Goal: Transaction & Acquisition: Purchase product/service

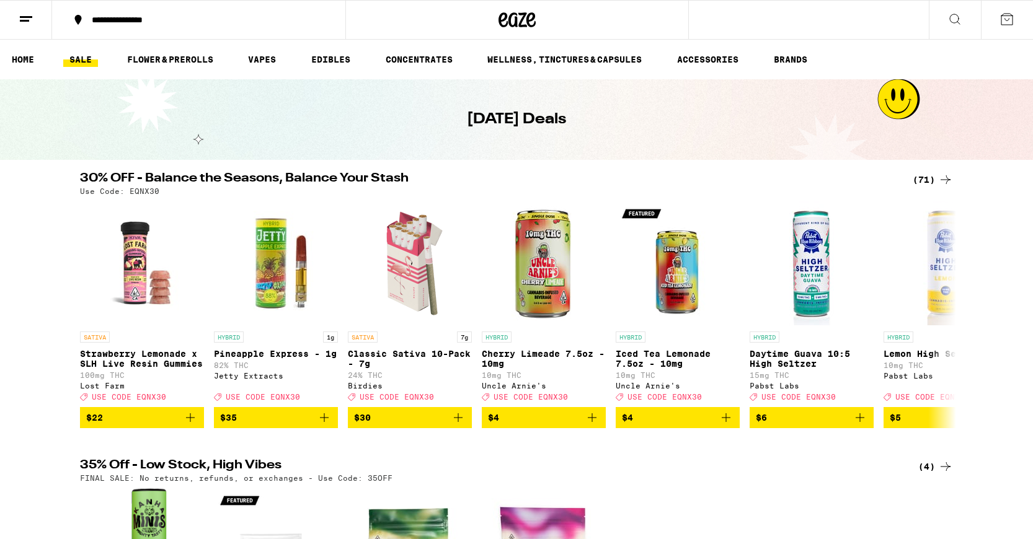
click at [943, 182] on icon at bounding box center [945, 179] width 15 height 15
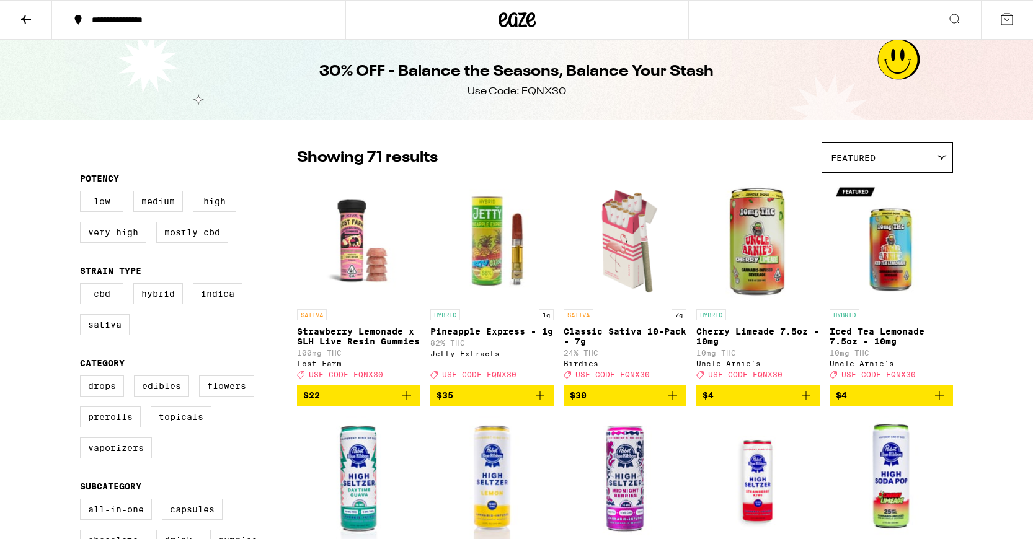
click at [843, 164] on div "Featured" at bounding box center [887, 157] width 130 height 29
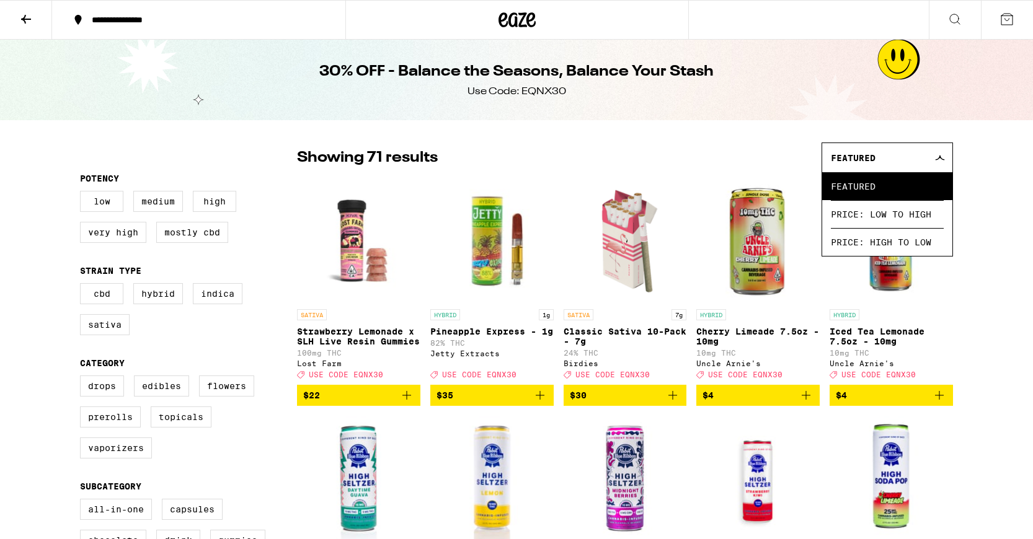
click at [745, 154] on div "Showing 71 results Featured Featured Price: Low to High Price: High to Low" at bounding box center [625, 158] width 656 height 30
click at [164, 397] on label "Edibles" at bounding box center [161, 386] width 55 height 21
click at [83, 378] on input "Edibles" at bounding box center [82, 377] width 1 height 1
checkbox input "true"
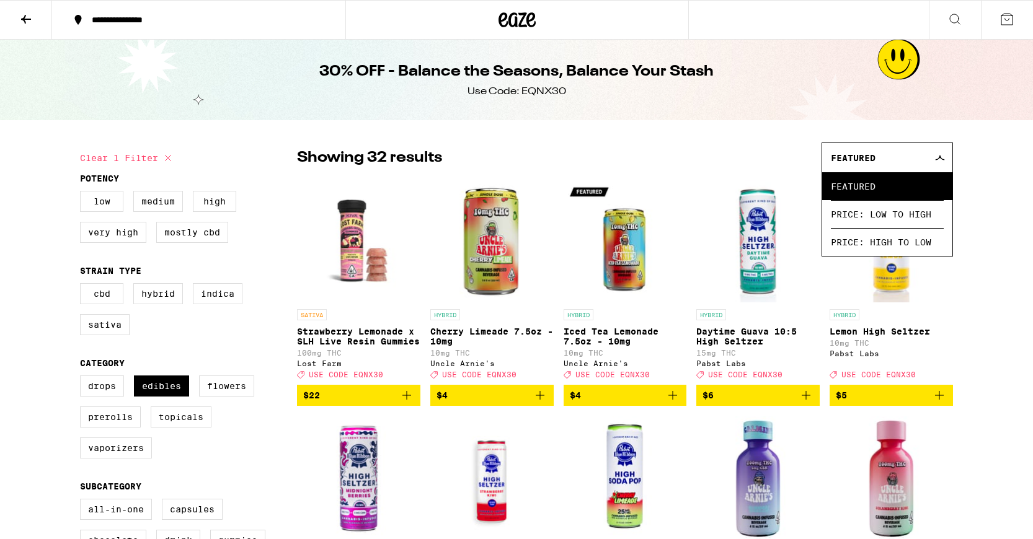
click at [942, 156] on icon at bounding box center [940, 158] width 10 height 6
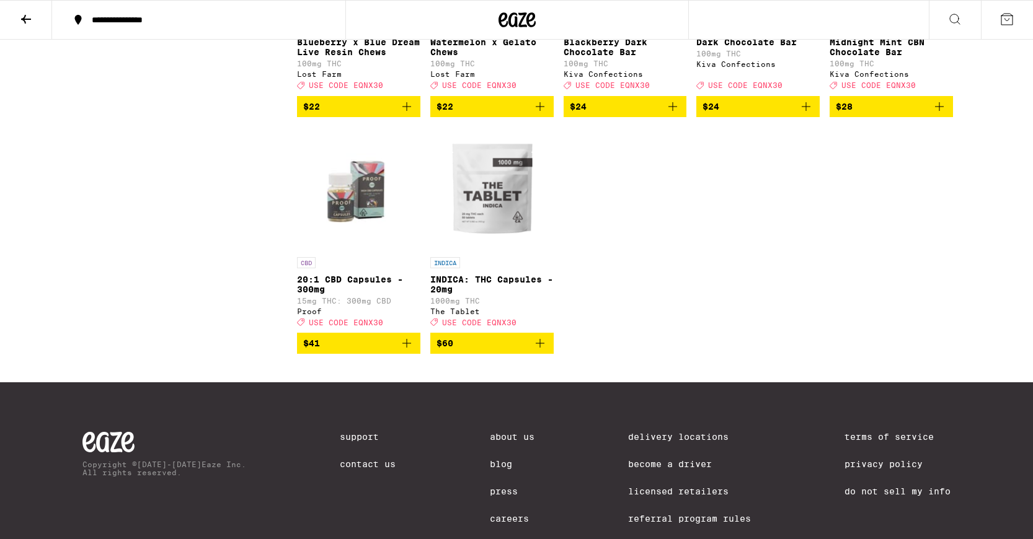
scroll to position [1470, 0]
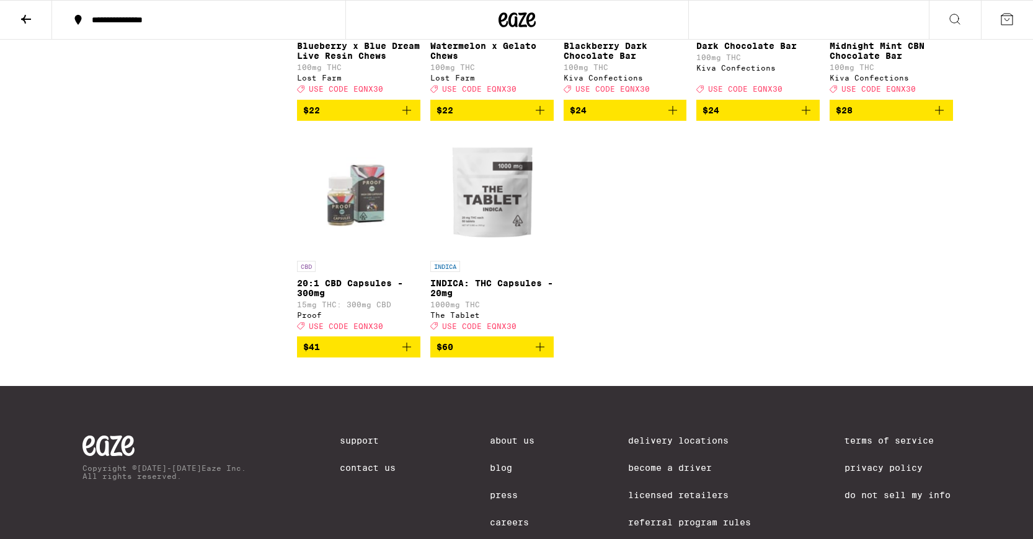
click at [320, 298] on p "20:1 CBD Capsules - 300mg" at bounding box center [358, 288] width 123 height 20
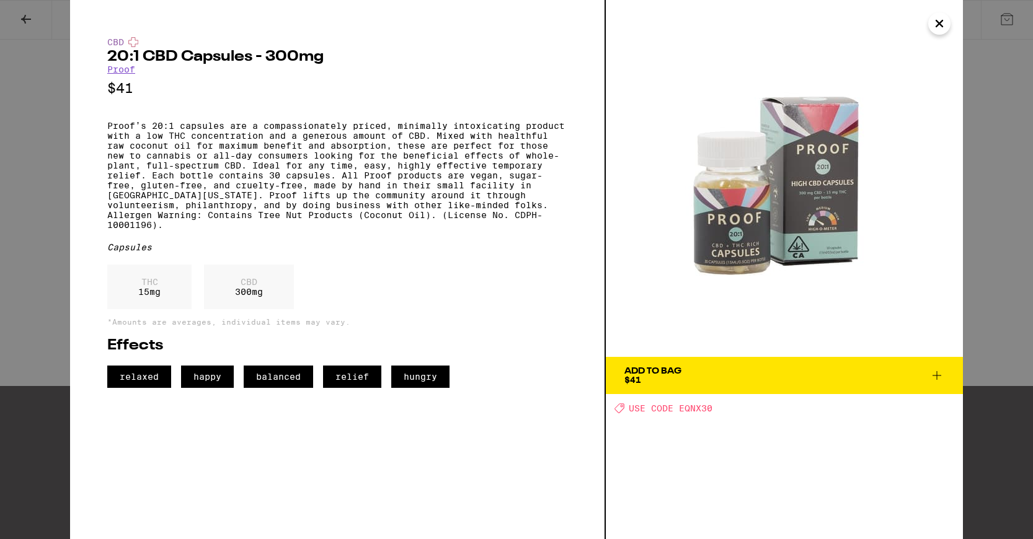
click at [829, 192] on img at bounding box center [784, 178] width 357 height 357
click at [940, 26] on icon "Close" at bounding box center [939, 23] width 15 height 19
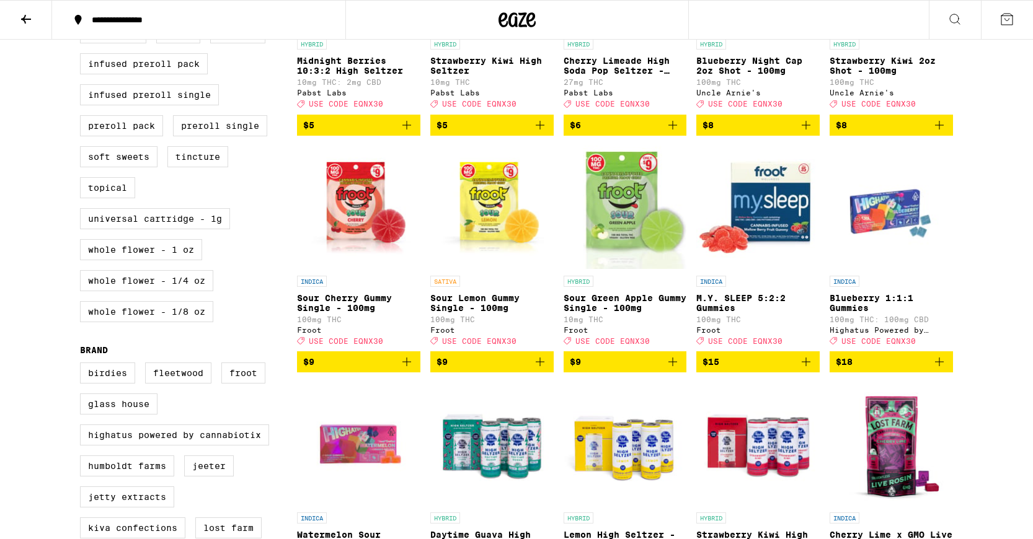
scroll to position [514, 0]
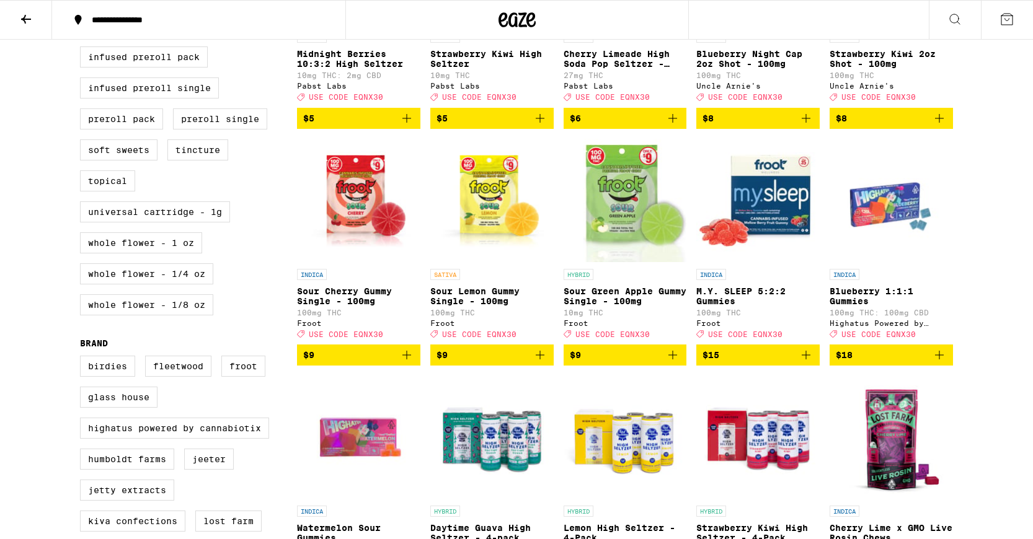
click at [617, 183] on img "Open page for Sour Green Apple Gummy Single - 100mg from Froot" at bounding box center [624, 201] width 123 height 124
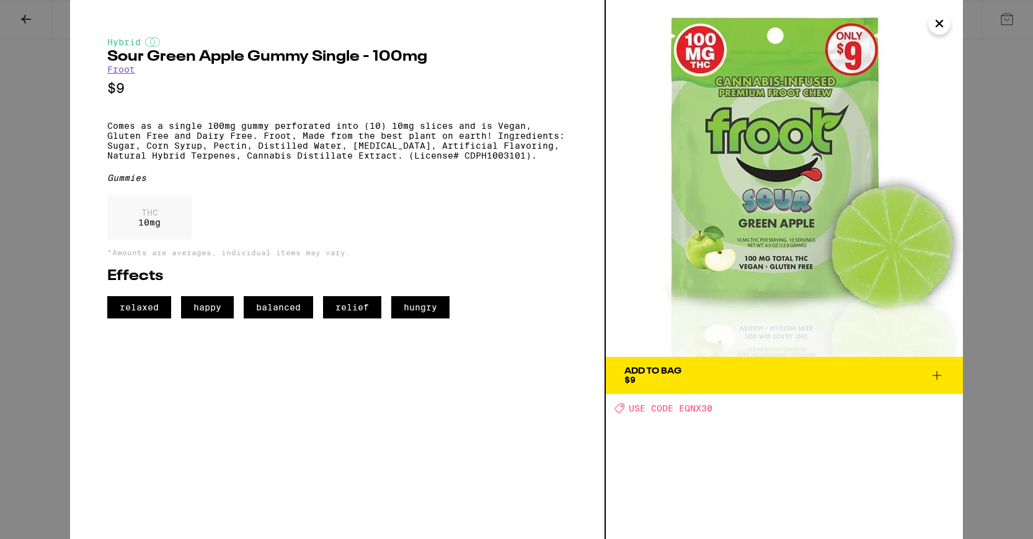
click at [943, 20] on icon "Close" at bounding box center [939, 23] width 15 height 19
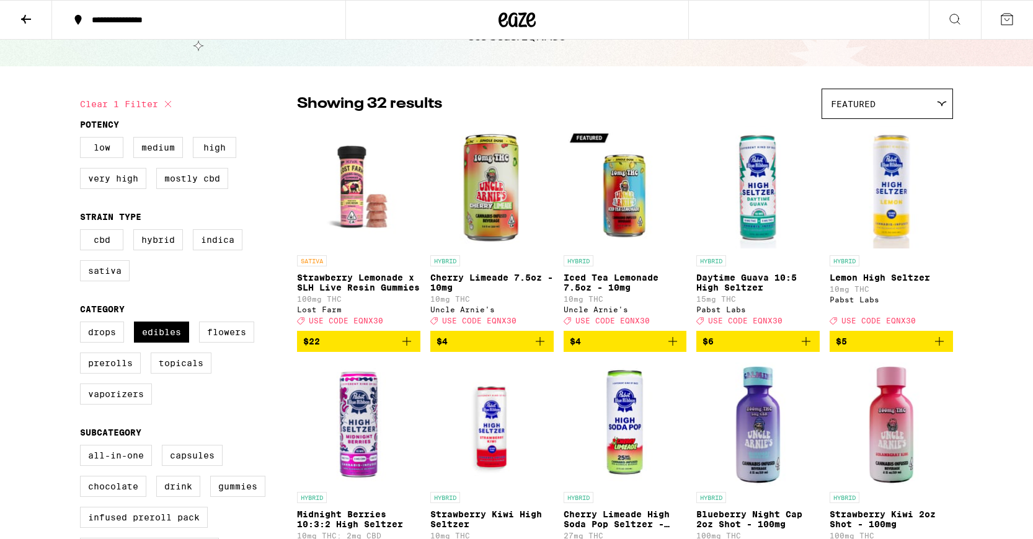
scroll to position [48, 0]
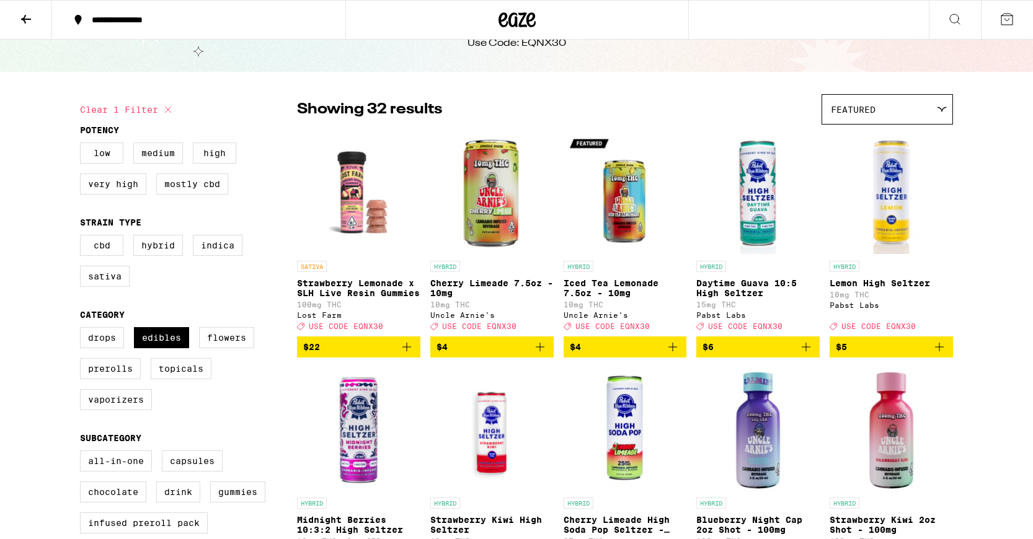
click at [359, 214] on img "Open page for Strawberry Lemonade x SLH Live Resin Gummies from Lost Farm" at bounding box center [358, 193] width 123 height 124
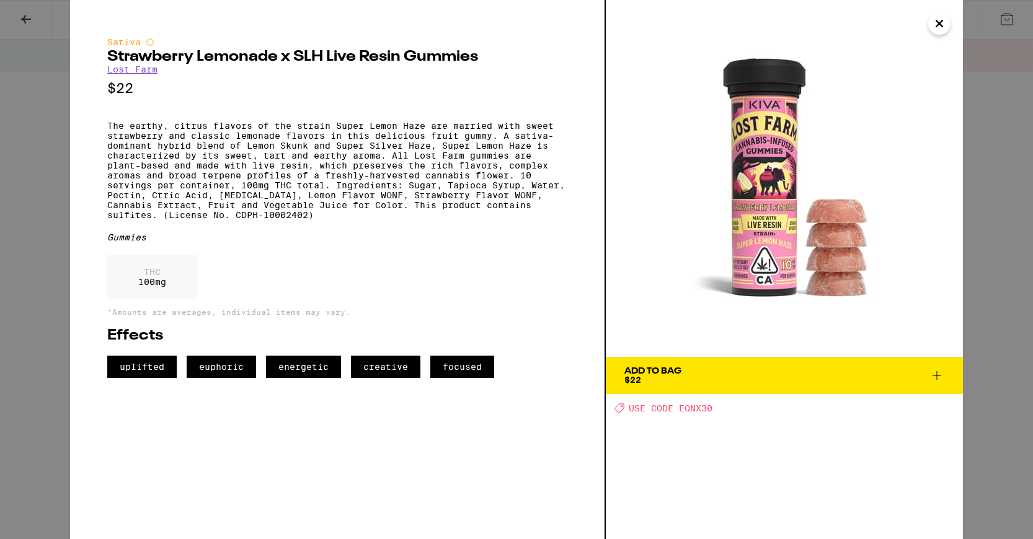
click at [941, 26] on icon "Close" at bounding box center [939, 23] width 6 height 6
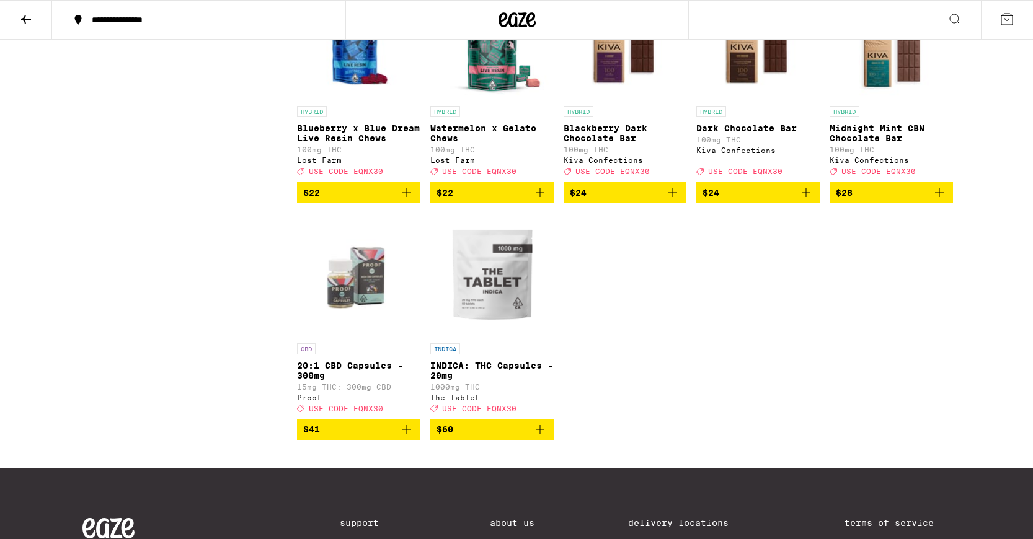
scroll to position [1385, 0]
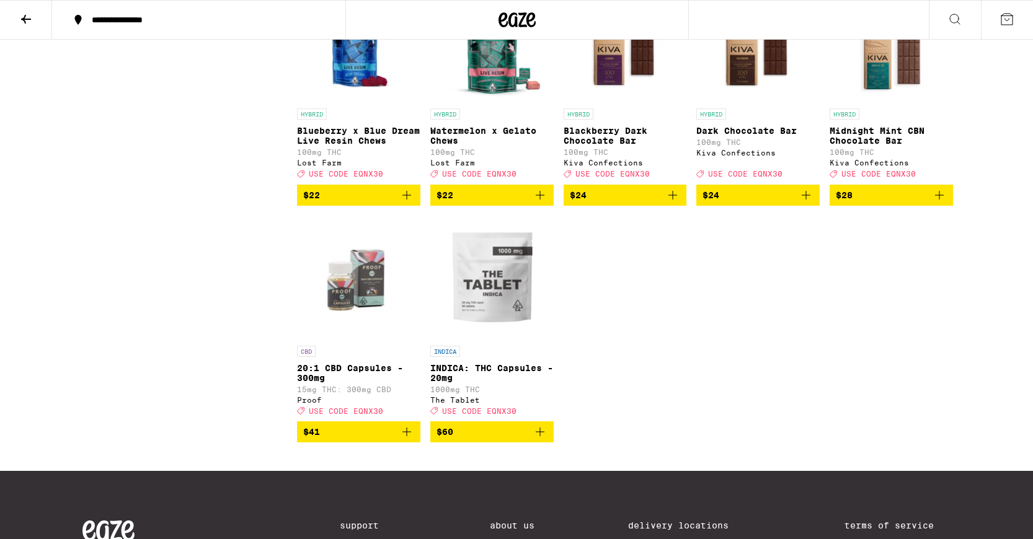
click at [521, 328] on img "Open page for INDICA: THC Capsules - 20mg from The Tablet" at bounding box center [491, 278] width 123 height 124
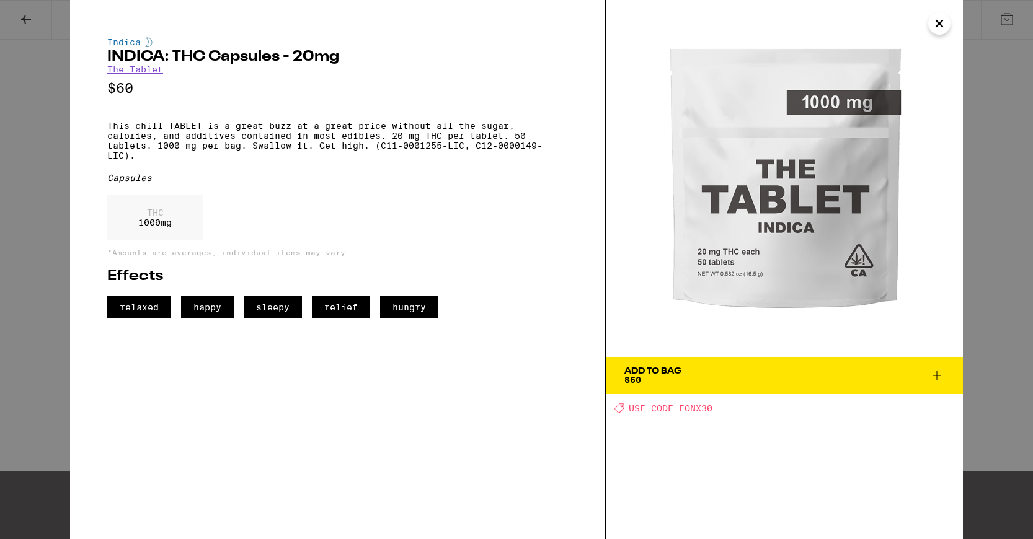
click at [943, 25] on icon "Close" at bounding box center [939, 23] width 15 height 19
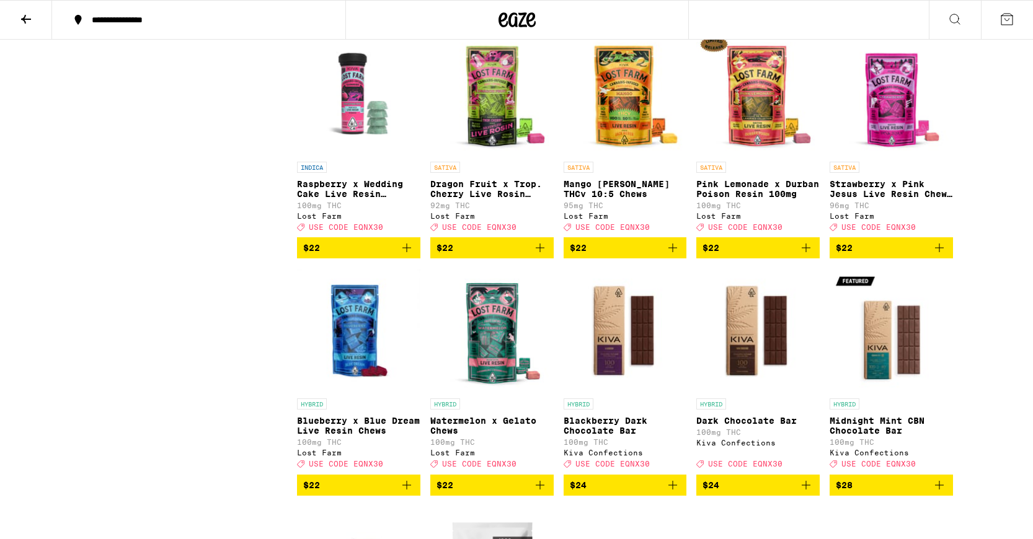
scroll to position [1090, 0]
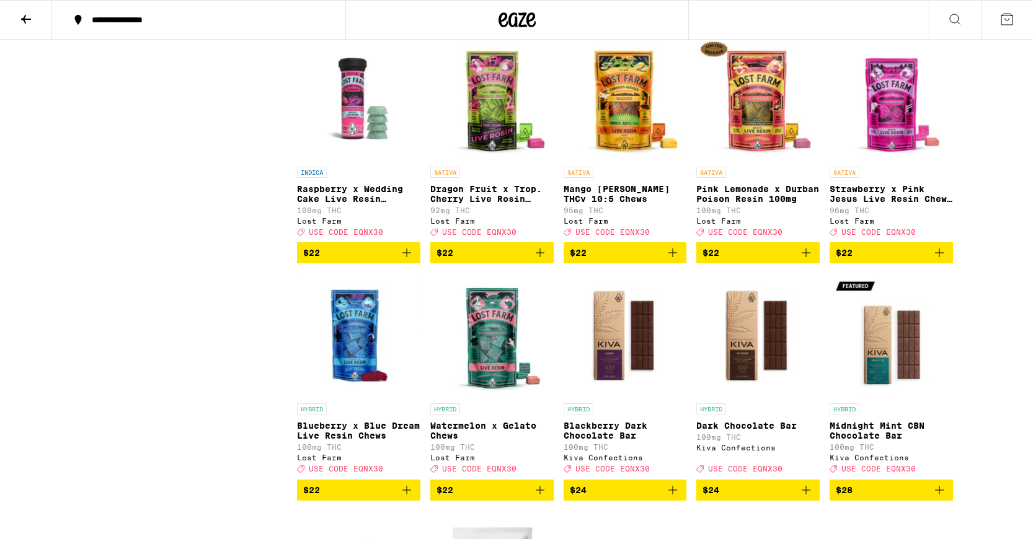
click at [901, 161] on img "Open page for Strawberry x Pink Jesus Live Resin Chews - 100mg from Lost Farm" at bounding box center [890, 99] width 123 height 124
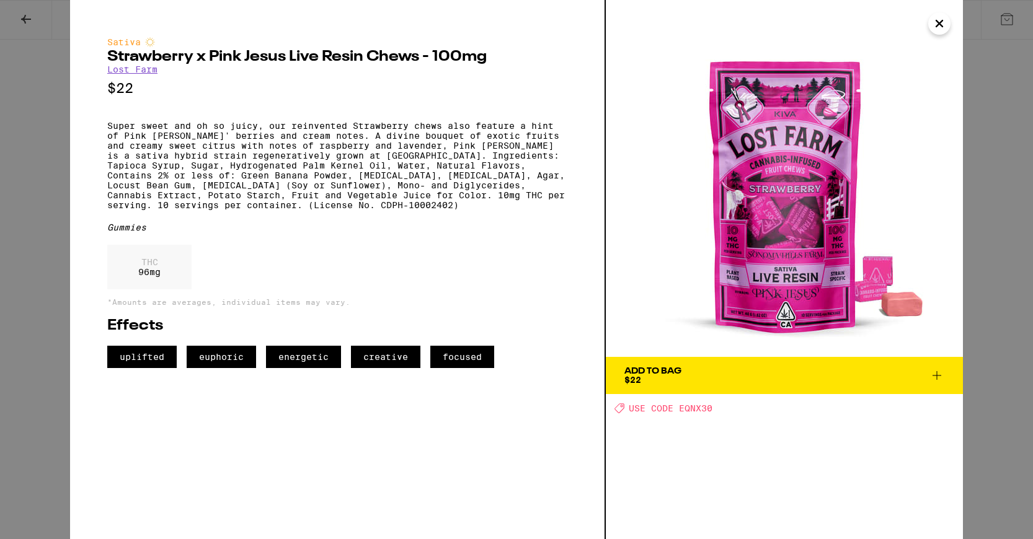
click at [938, 20] on icon "Close" at bounding box center [939, 23] width 15 height 19
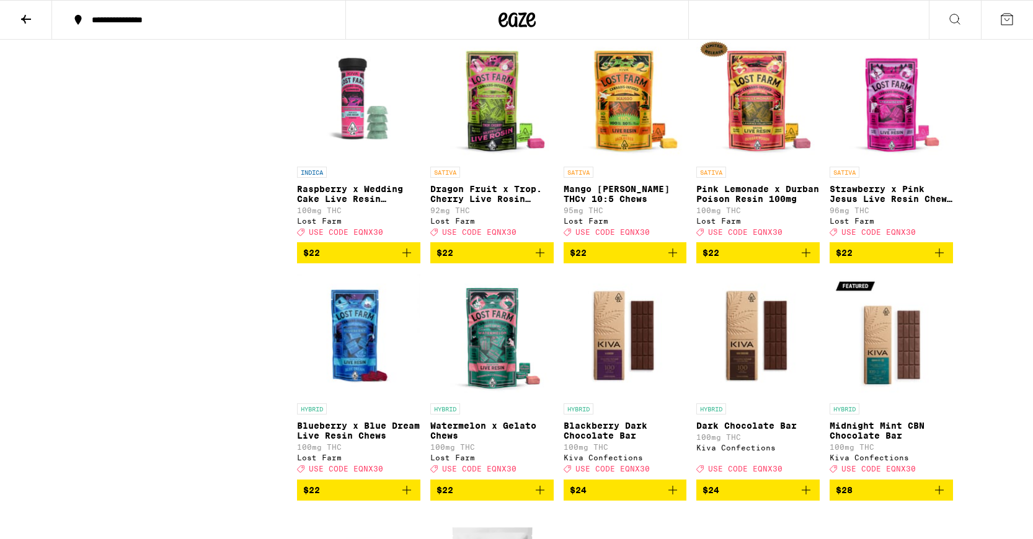
click at [941, 260] on icon "Add to bag" at bounding box center [939, 252] width 15 height 15
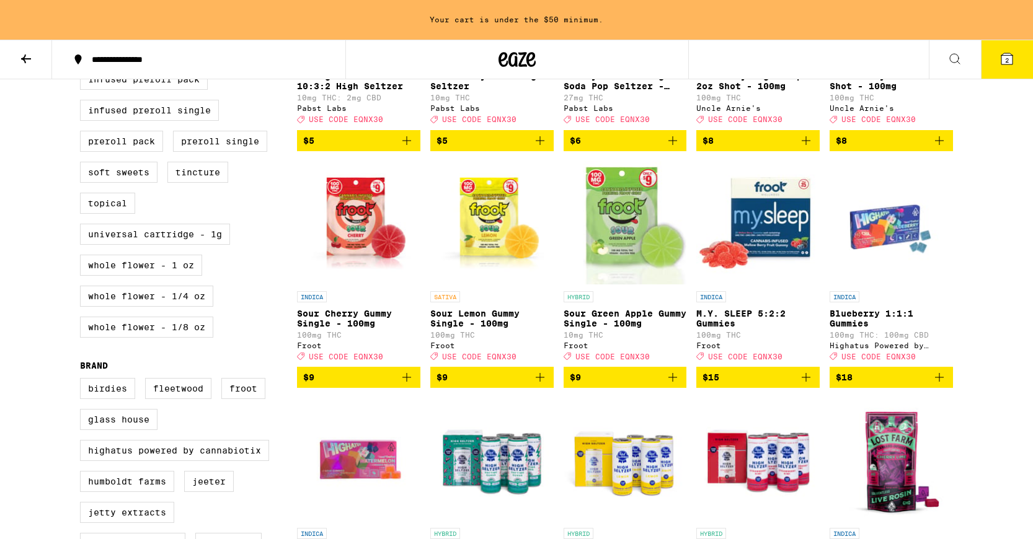
scroll to position [523, 0]
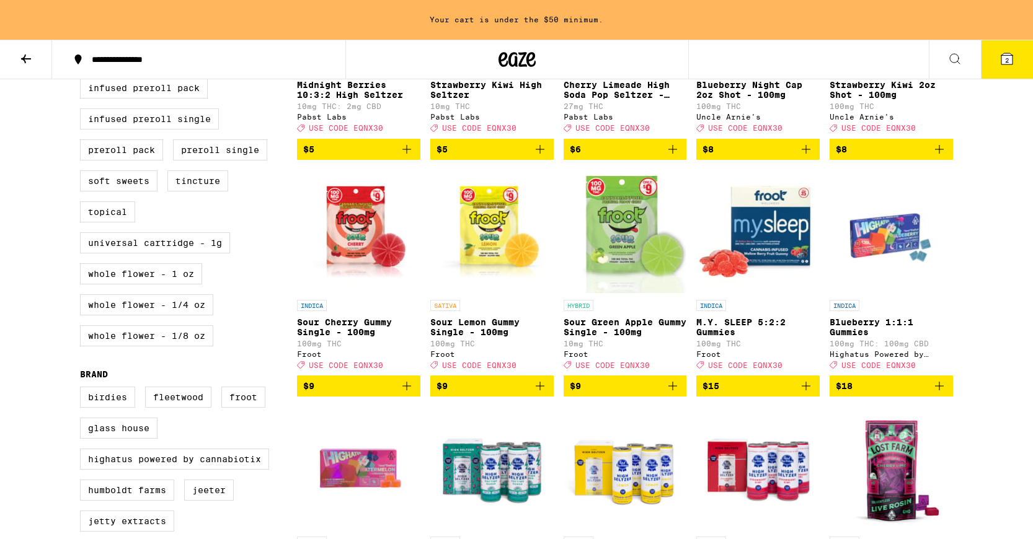
click at [806, 394] on icon "Add to bag" at bounding box center [805, 386] width 15 height 15
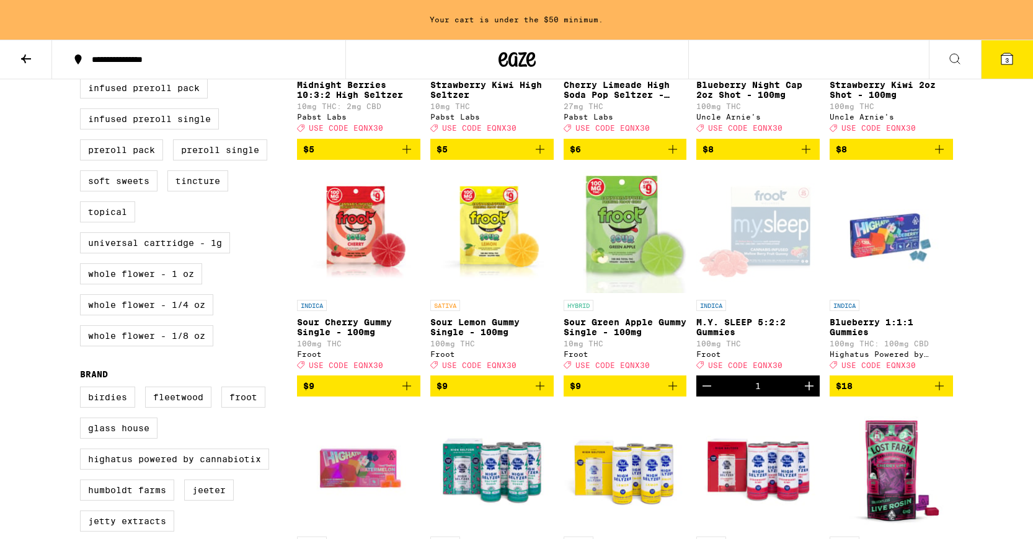
scroll to position [483, 0]
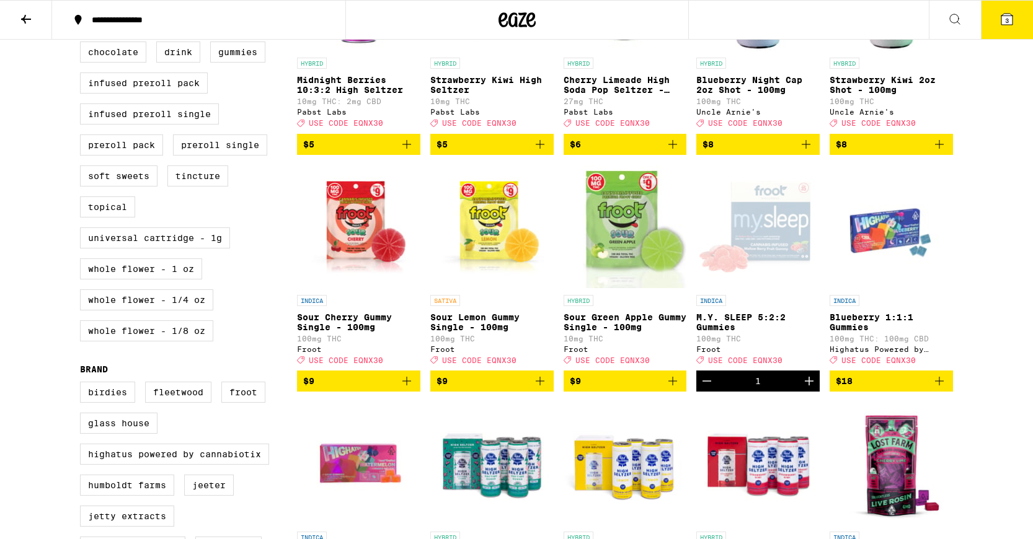
click at [703, 389] on icon "Decrement" at bounding box center [706, 381] width 15 height 15
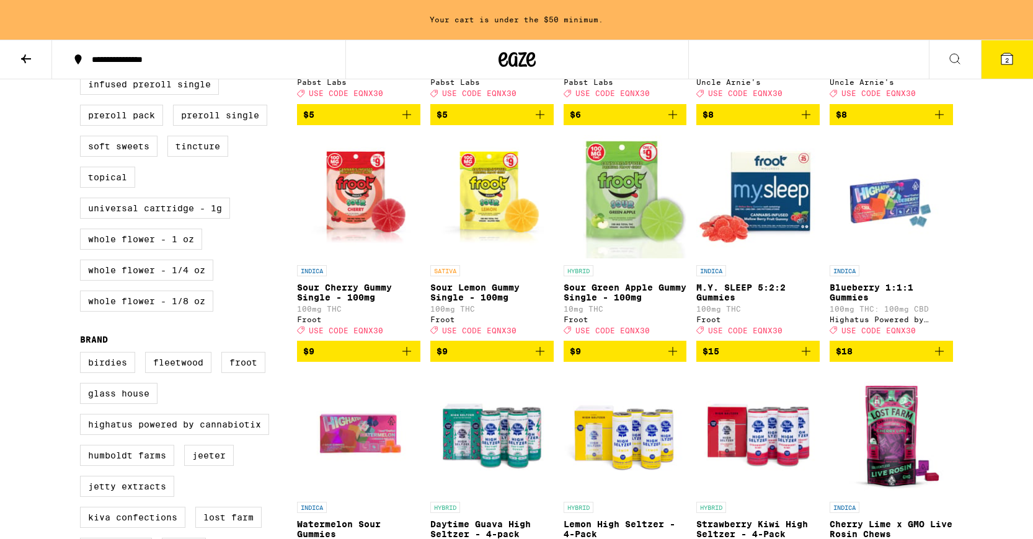
scroll to position [549, 0]
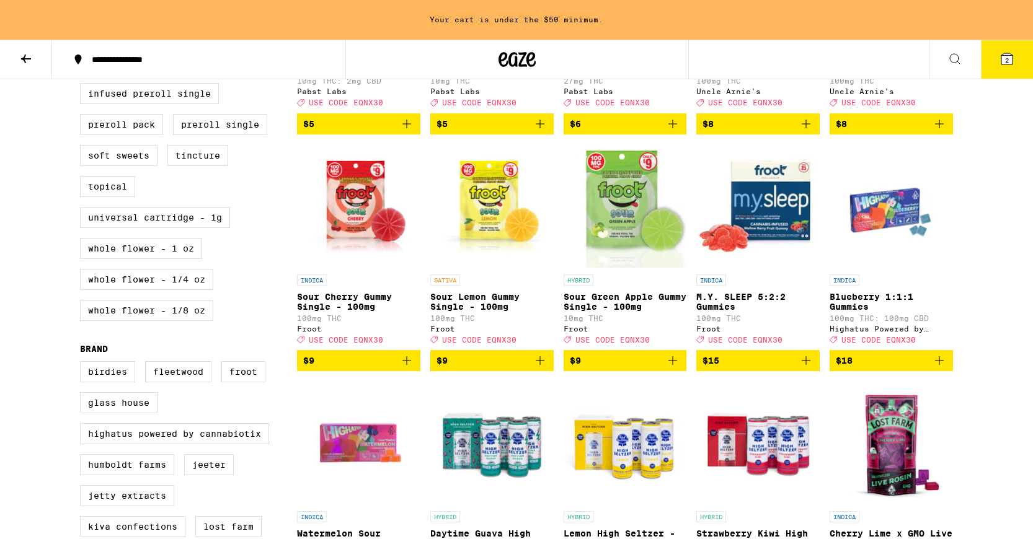
click at [672, 368] on icon "Add to bag" at bounding box center [672, 360] width 15 height 15
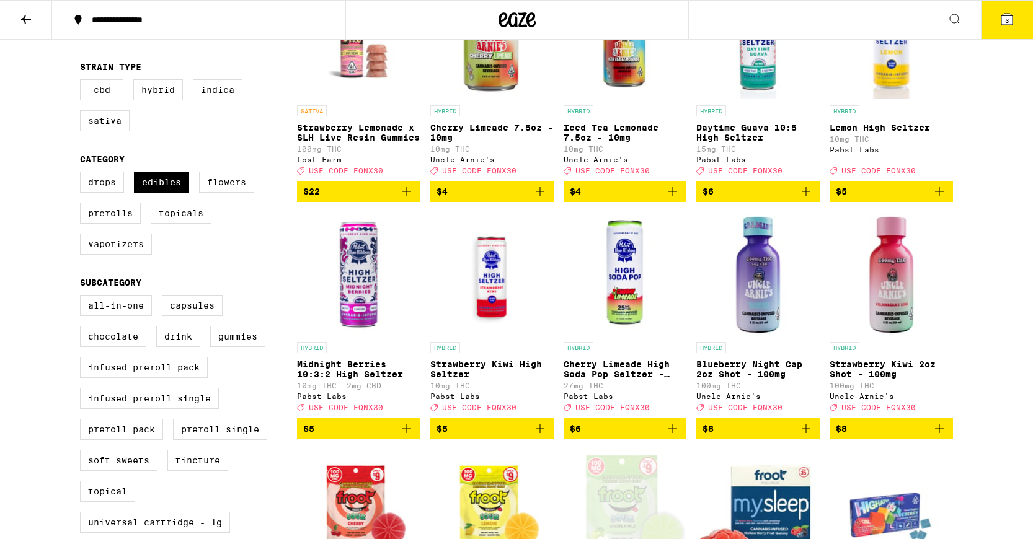
scroll to position [0, 0]
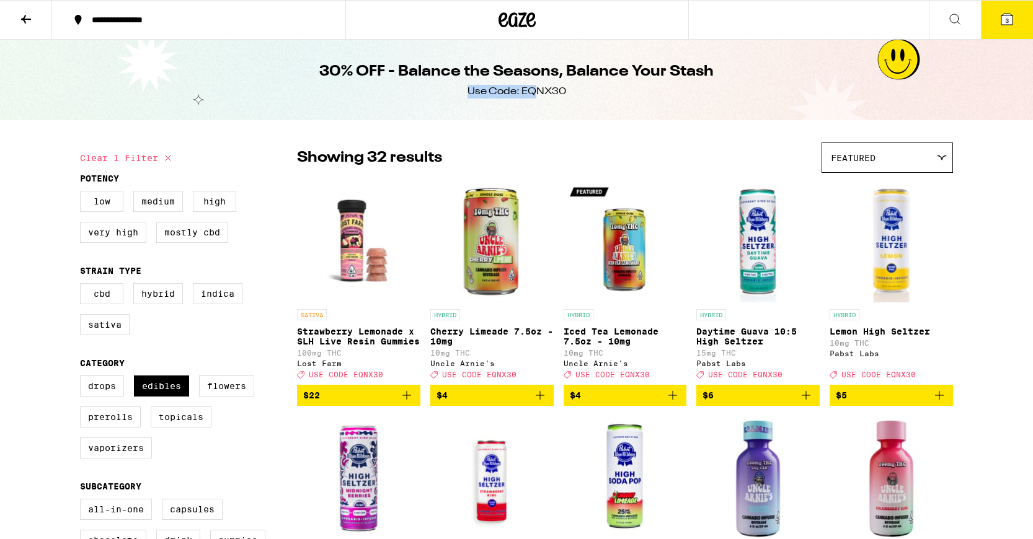
drag, startPoint x: 587, startPoint y: 92, endPoint x: 533, endPoint y: 87, distance: 54.1
click at [533, 88] on div "30% OFF - Balance the Seasons, Balance Your Stash Use Code: EQNX30" at bounding box center [516, 80] width 476 height 81
click at [533, 87] on div "Use Code: EQNX30" at bounding box center [516, 92] width 99 height 14
click at [1000, 30] on button "3" at bounding box center [1007, 20] width 52 height 38
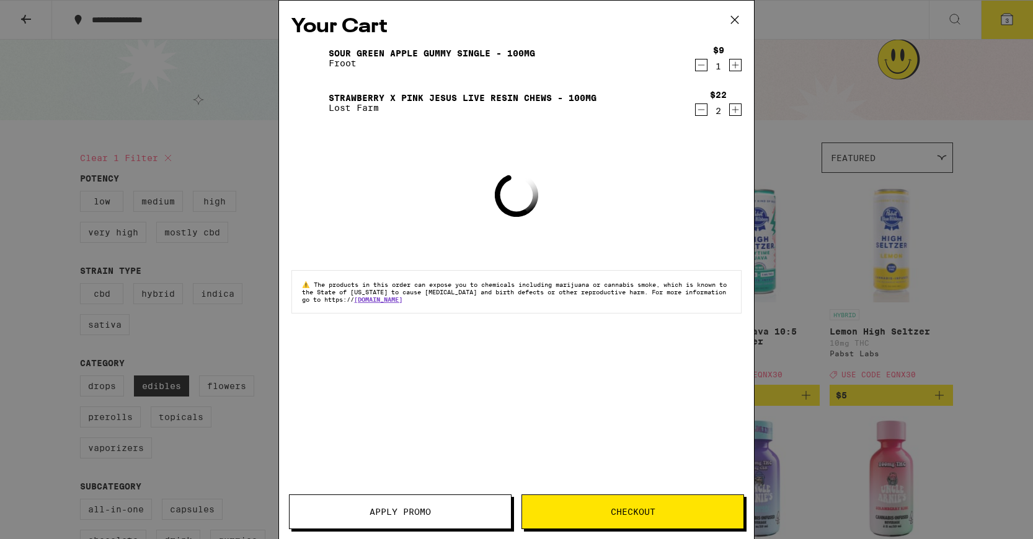
click at [576, 514] on span "Checkout" at bounding box center [632, 512] width 221 height 9
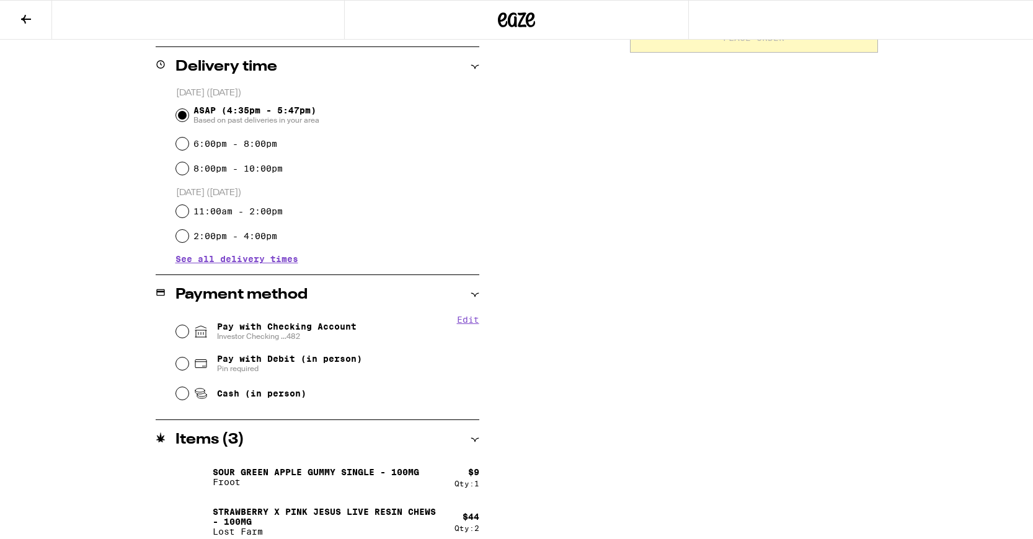
scroll to position [310, 0]
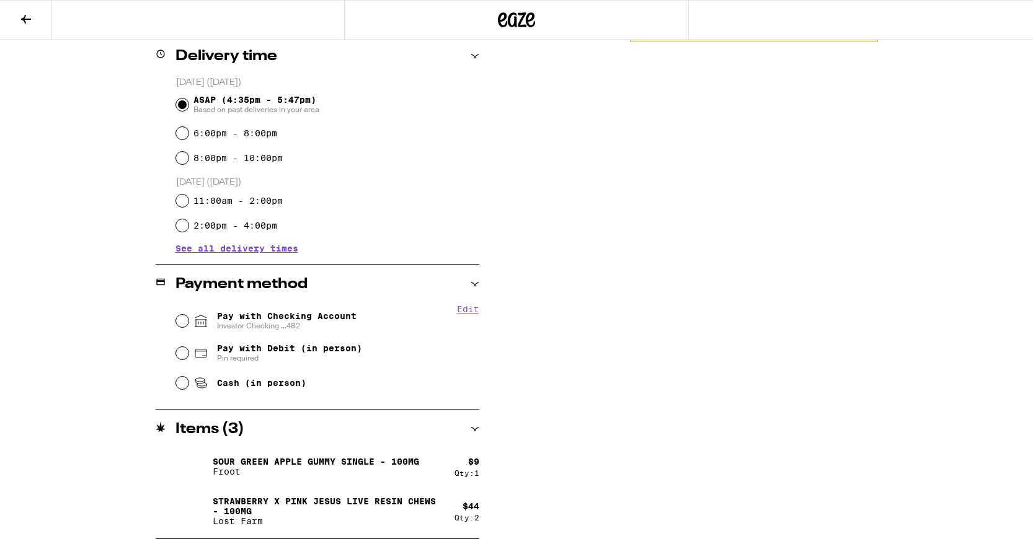
click at [273, 319] on span "Pay with Checking Account Investor Checking ...482" at bounding box center [286, 321] width 139 height 20
click at [188, 319] on input "Pay with Checking Account Investor Checking ...482" at bounding box center [182, 321] width 12 height 12
radio input "true"
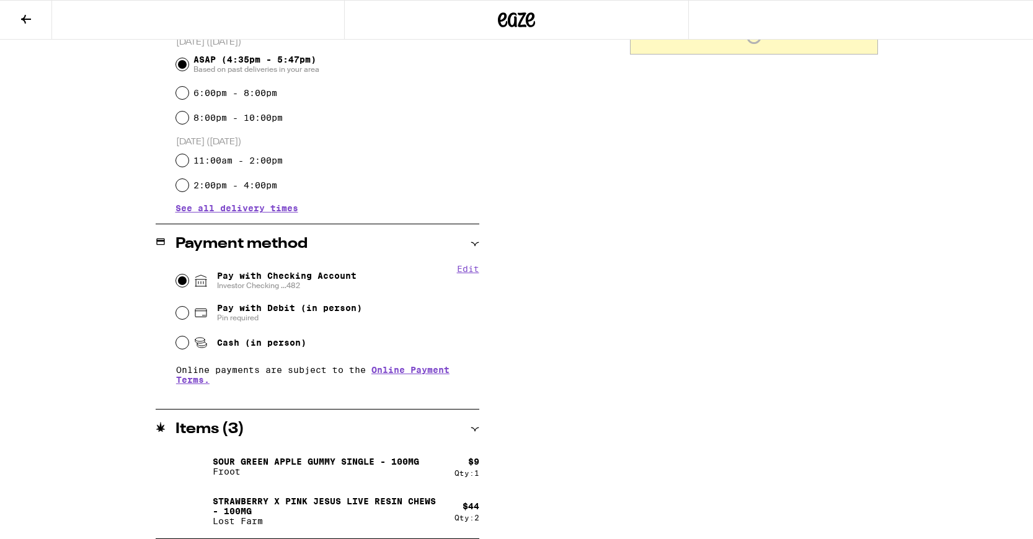
scroll to position [0, 0]
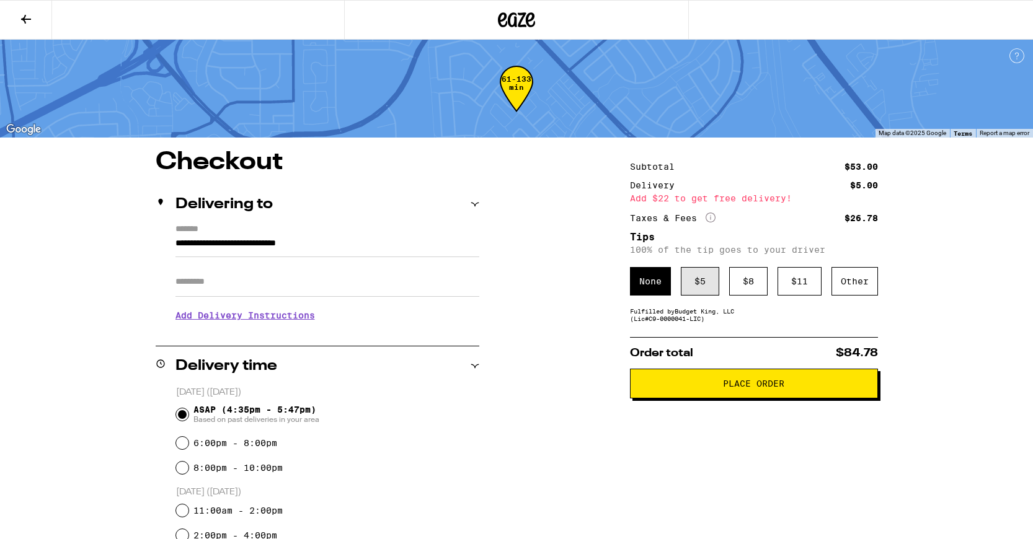
click at [702, 285] on div "$ 5" at bounding box center [700, 281] width 38 height 29
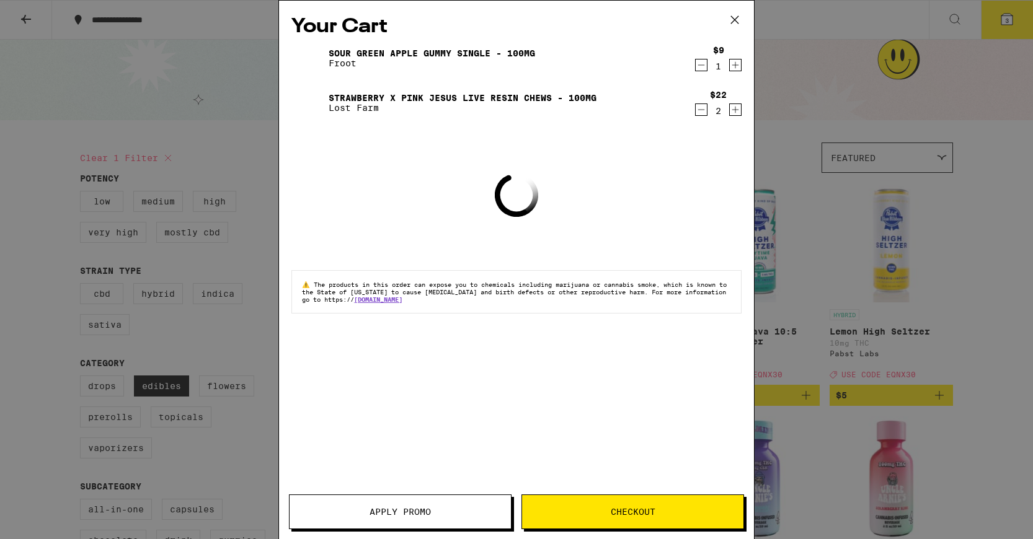
click at [414, 519] on button "Apply Promo" at bounding box center [400, 512] width 223 height 35
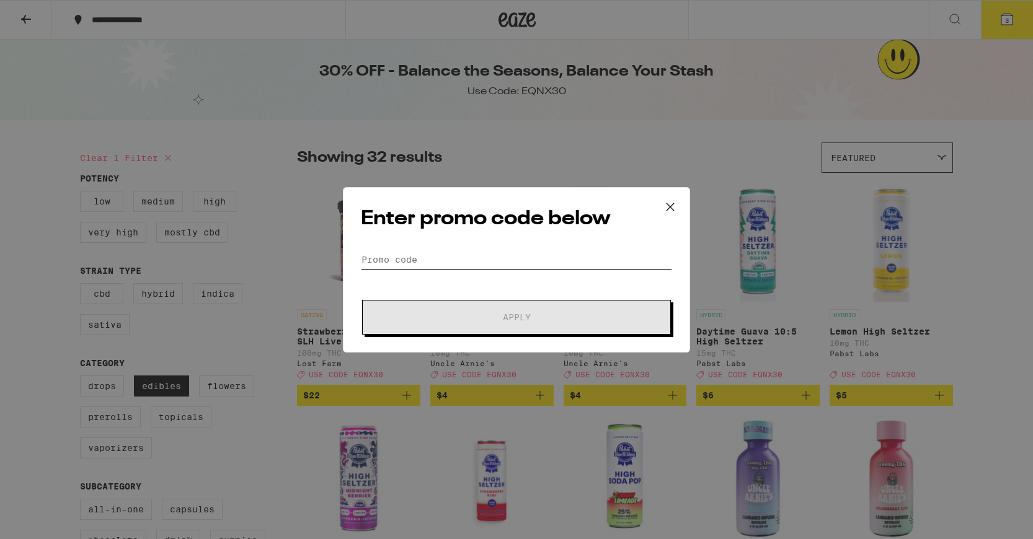
click at [470, 257] on input "Promo Code" at bounding box center [516, 259] width 311 height 19
paste input "EQNX30"
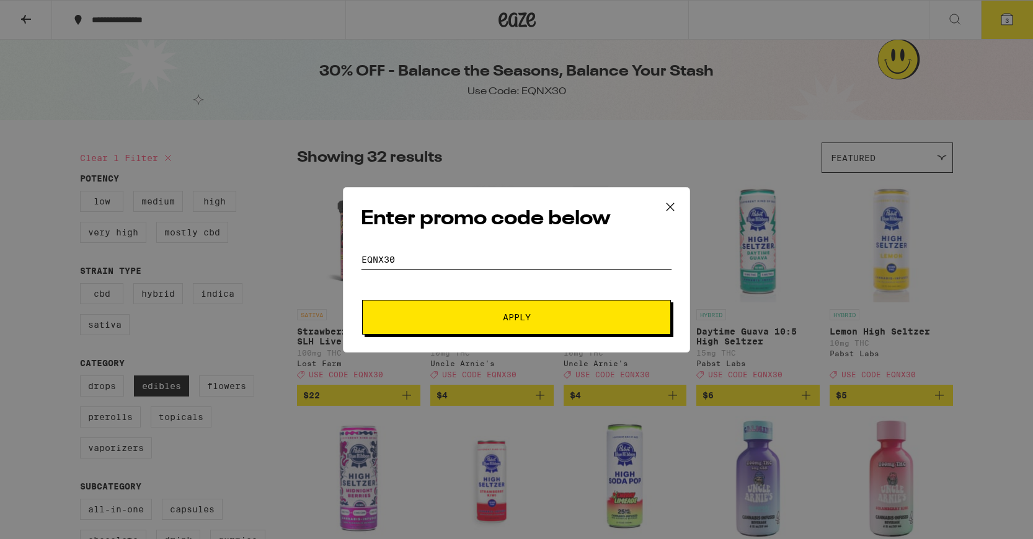
type input "EQNX30"
click at [459, 304] on button "Apply" at bounding box center [516, 317] width 309 height 35
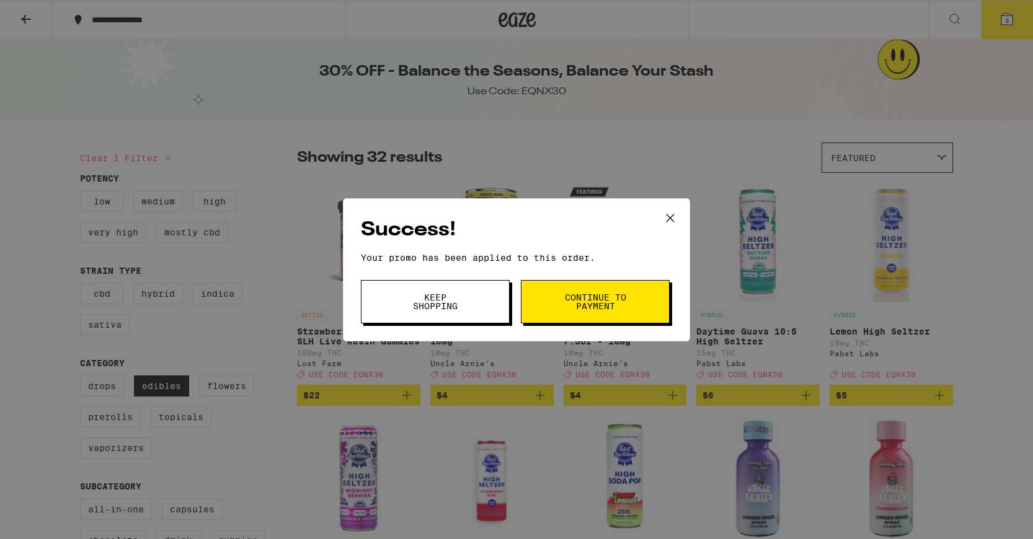
click at [594, 299] on span "Continue to payment" at bounding box center [594, 301] width 63 height 17
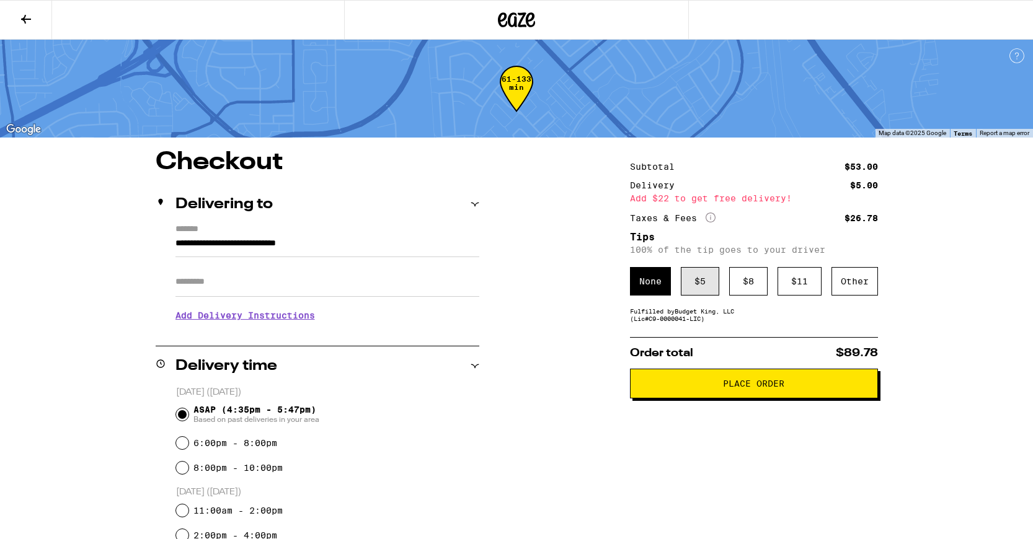
click at [698, 285] on div "$ 5" at bounding box center [700, 281] width 38 height 29
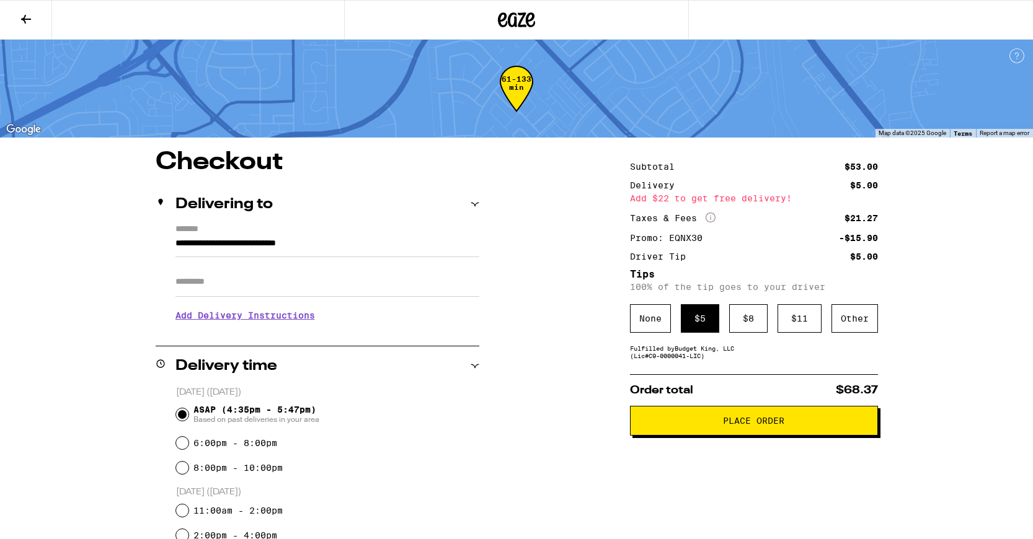
click at [756, 423] on span "Place Order" at bounding box center [753, 421] width 61 height 9
